Goal: Task Accomplishment & Management: Complete application form

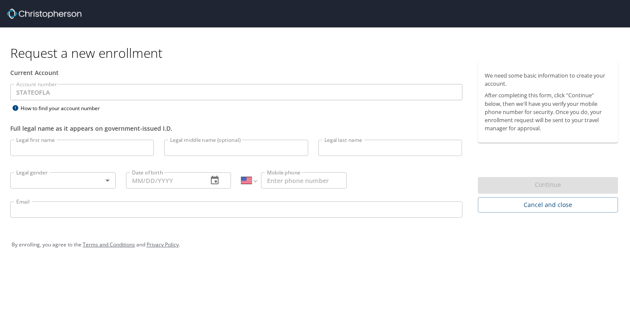
select select "US"
click at [62, 147] on input "Legal first name" at bounding box center [82, 148] width 144 height 16
type input "[PERSON_NAME]"
type input "[PHONE_NUMBER]"
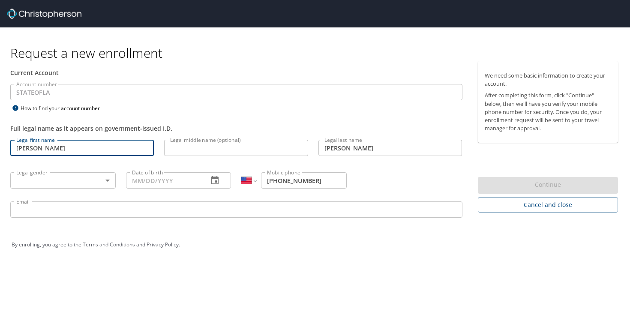
click at [239, 147] on input "Legal middle name (optional)" at bounding box center [236, 148] width 144 height 16
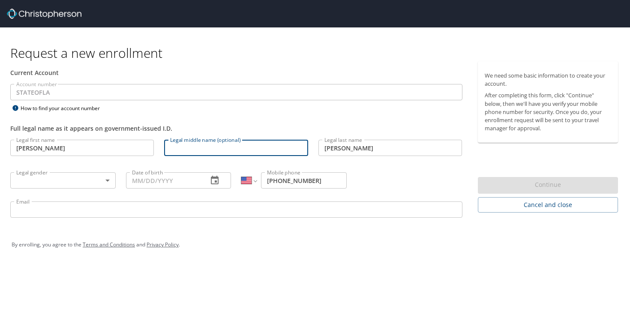
click at [50, 145] on input "[PERSON_NAME]" at bounding box center [82, 148] width 144 height 16
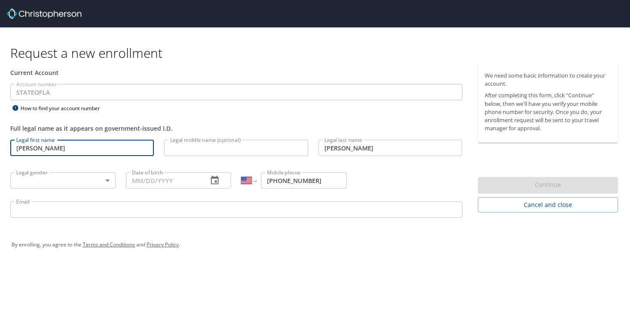
click at [50, 145] on input "[PERSON_NAME]" at bounding box center [82, 148] width 144 height 16
type input "[PERSON_NAME]"
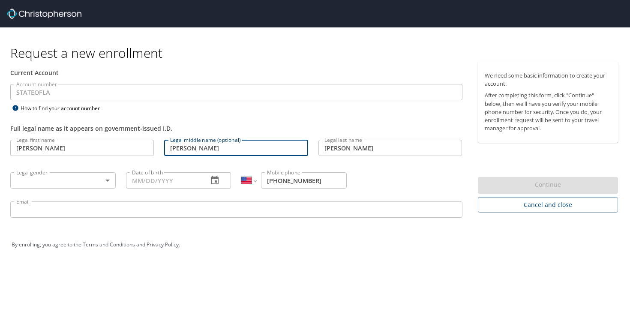
type input "[PERSON_NAME]"
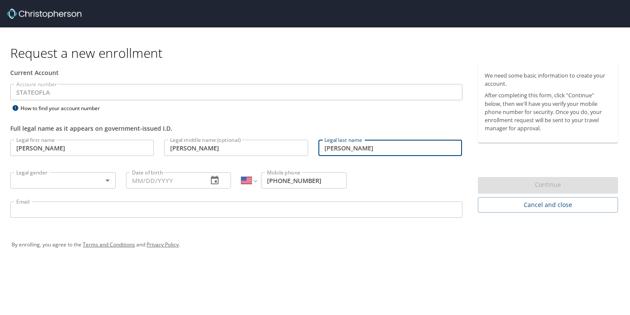
type input "[PERSON_NAME]"
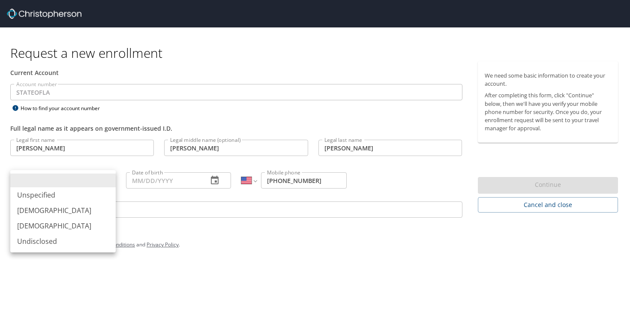
click at [31, 182] on body "Request a new enrollment Current Account Account number STATEOFLA Account numbe…" at bounding box center [315, 157] width 630 height 315
click at [36, 214] on li "[DEMOGRAPHIC_DATA]" at bounding box center [62, 210] width 105 height 15
type input "[DEMOGRAPHIC_DATA]"
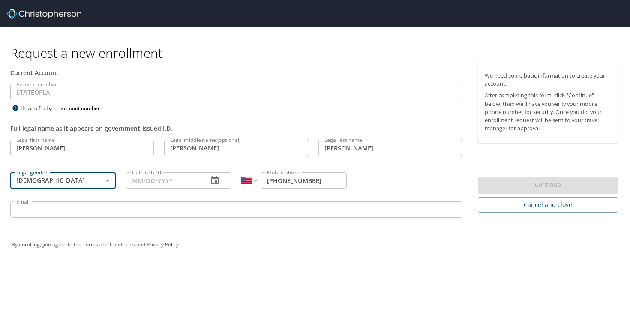
click at [160, 176] on input "Date of birth" at bounding box center [163, 180] width 75 height 16
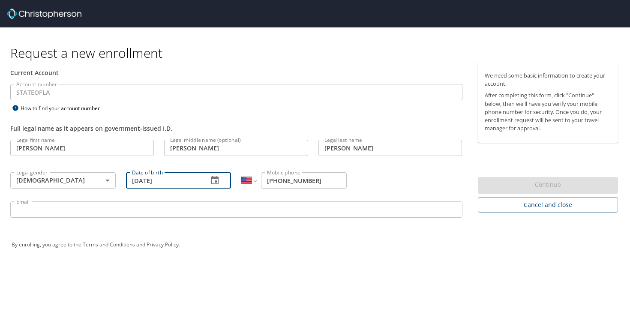
type input "[DATE]"
click at [257, 207] on input "Email" at bounding box center [236, 209] width 452 height 16
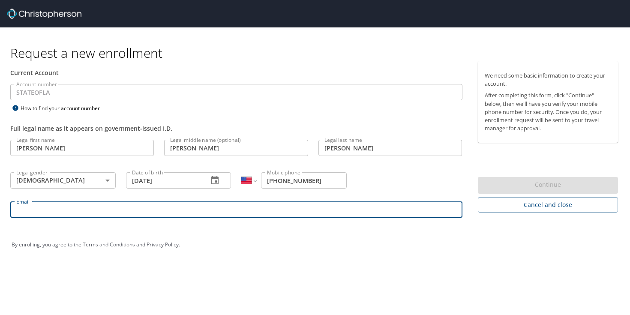
type input "[PERSON_NAME][EMAIL_ADDRESS][PERSON_NAME][DOMAIN_NAME]"
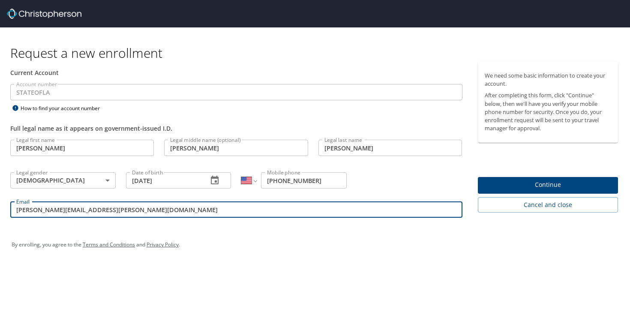
click at [513, 184] on span "Continue" at bounding box center [548, 185] width 127 height 11
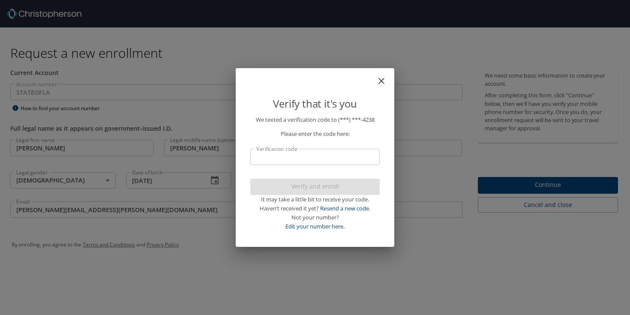
click at [344, 155] on input "Verification code" at bounding box center [314, 157] width 129 height 16
type input "583046"
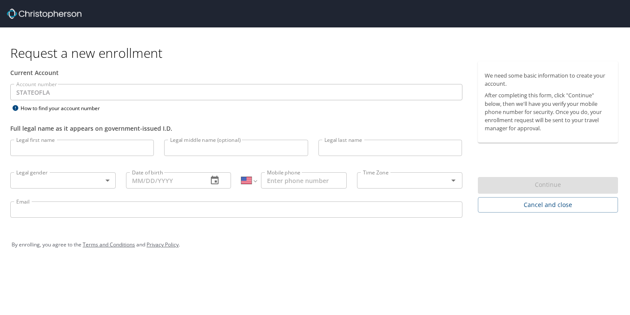
select select "US"
click at [90, 148] on input "Legal first name" at bounding box center [82, 148] width 144 height 16
type input "[PERSON_NAME]"
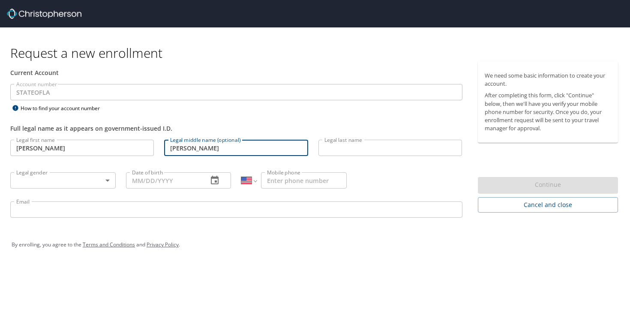
type input "[PERSON_NAME]"
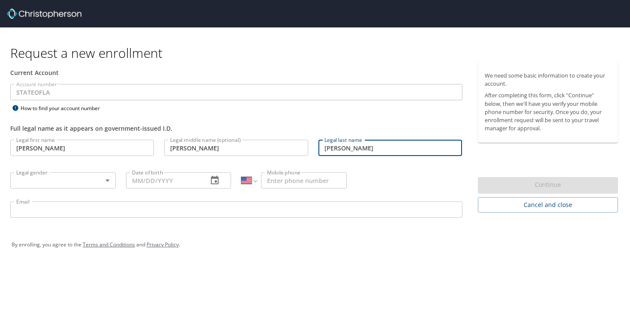
type input "[PERSON_NAME]"
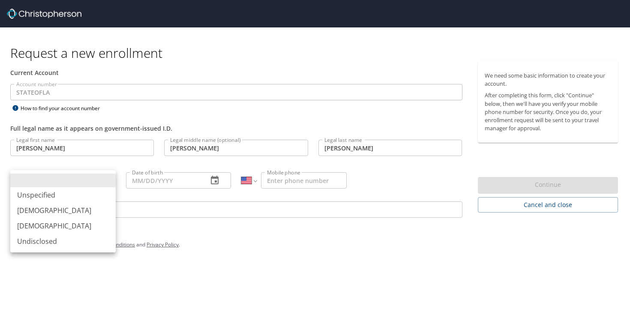
click at [102, 185] on body "Request a new enrollment Current Account Account number STATEOFLA Account numbe…" at bounding box center [315, 157] width 630 height 315
click at [43, 213] on li "[DEMOGRAPHIC_DATA]" at bounding box center [62, 210] width 105 height 15
type input "[DEMOGRAPHIC_DATA]"
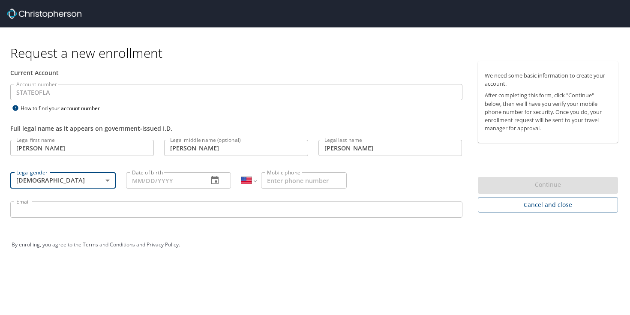
click at [164, 179] on input "Date of birth" at bounding box center [163, 180] width 75 height 16
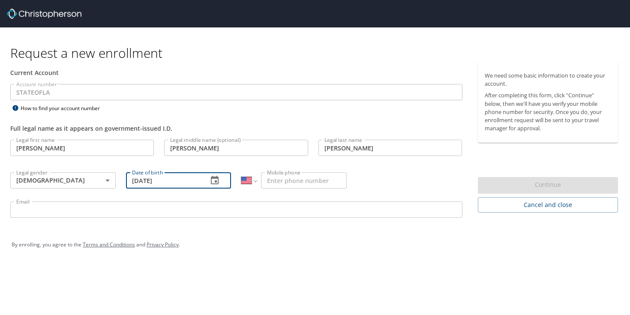
type input "[DATE]"
click at [308, 182] on input "Mobile phone" at bounding box center [304, 180] width 86 height 16
type input "(337) 412-4238"
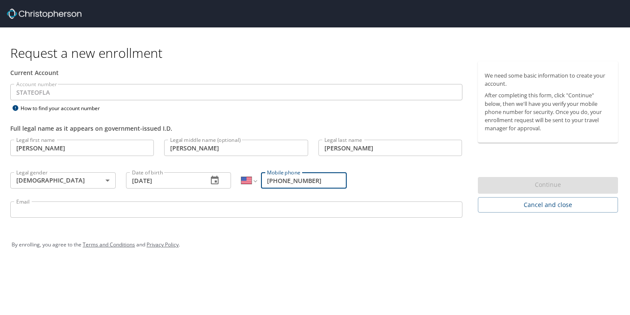
click at [182, 208] on input "Email" at bounding box center [236, 209] width 452 height 16
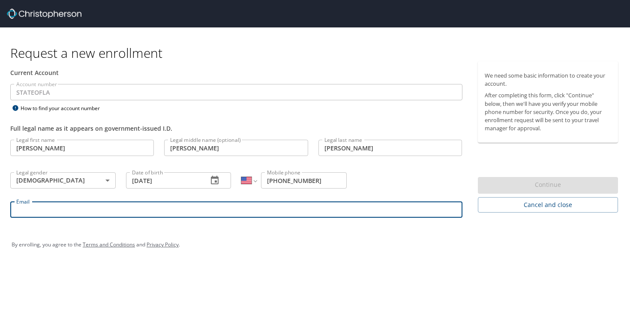
type input "[PERSON_NAME][EMAIL_ADDRESS][PERSON_NAME][DOMAIN_NAME]"
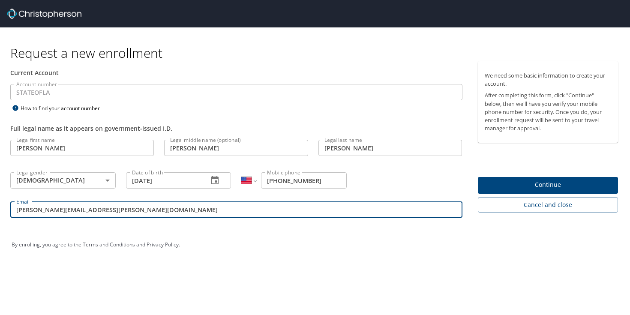
click at [530, 180] on span "Continue" at bounding box center [548, 185] width 127 height 11
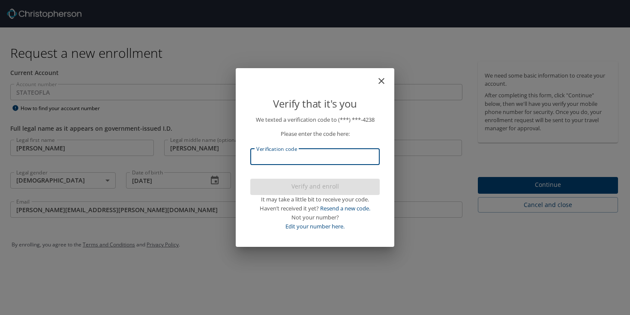
click at [339, 157] on input "Verification code" at bounding box center [314, 157] width 129 height 16
type input "4815"
